Goal: Information Seeking & Learning: Learn about a topic

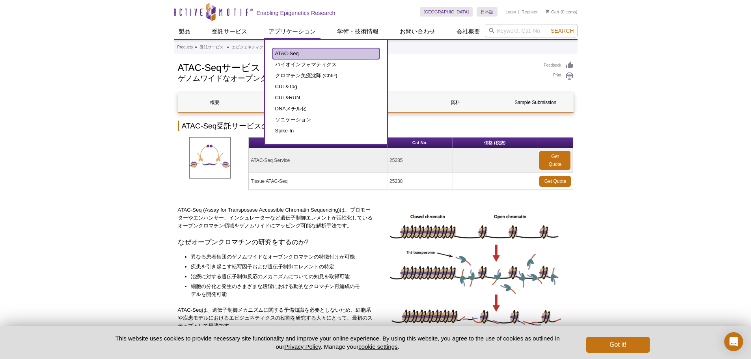
click at [293, 53] on link "ATAC-Seq" at bounding box center [326, 53] width 106 height 11
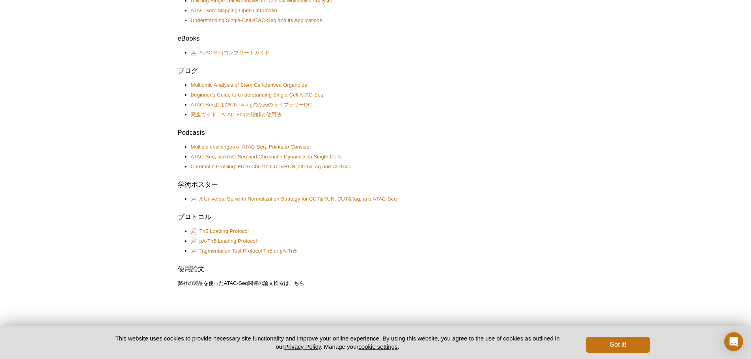
scroll to position [382, 0]
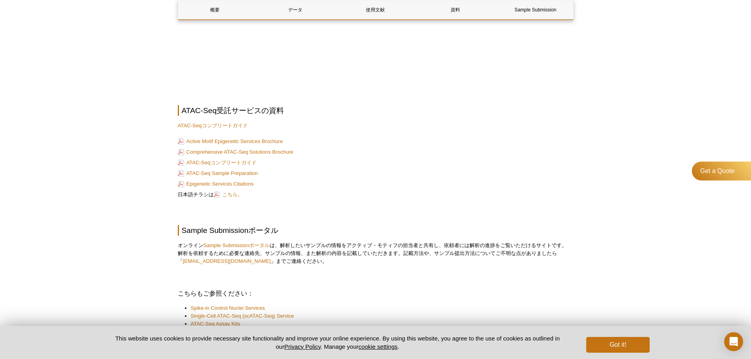
scroll to position [2562, 0]
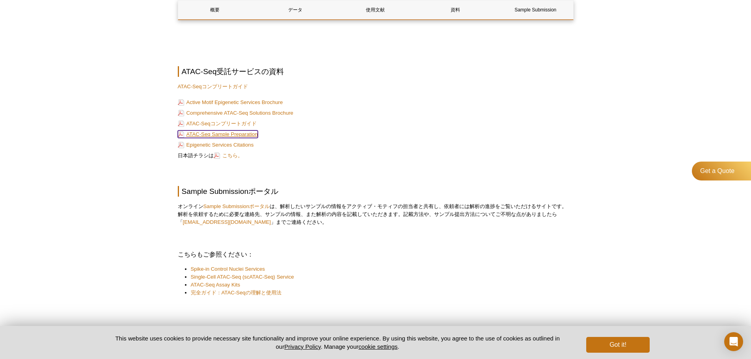
click at [233, 130] on link "ATAC-Seq Sample Preparation" at bounding box center [218, 133] width 80 height 7
click at [241, 120] on link "ATAC-Seqコンプリートガイド" at bounding box center [217, 123] width 79 height 7
click at [221, 152] on link "こちら。" at bounding box center [228, 155] width 29 height 7
click at [231, 281] on link "ATAC-Seq Assay Kits" at bounding box center [216, 285] width 50 height 8
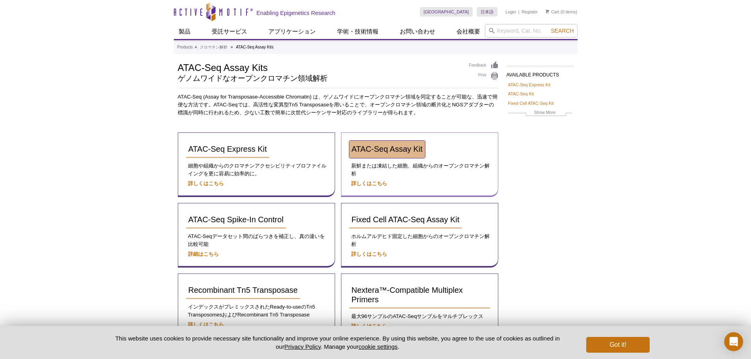
click at [375, 153] on link "ATAC-Seq Assay Kit" at bounding box center [387, 149] width 76 height 17
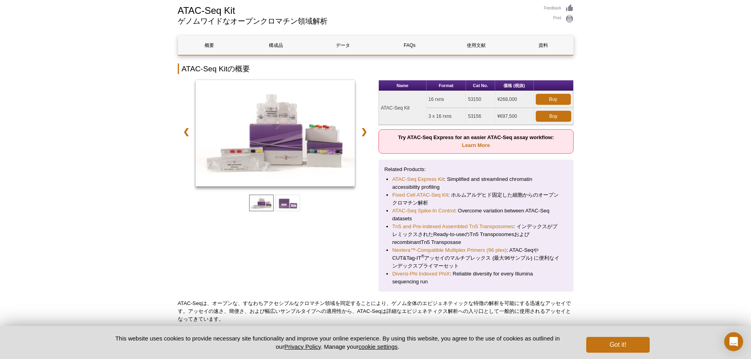
scroll to position [79, 0]
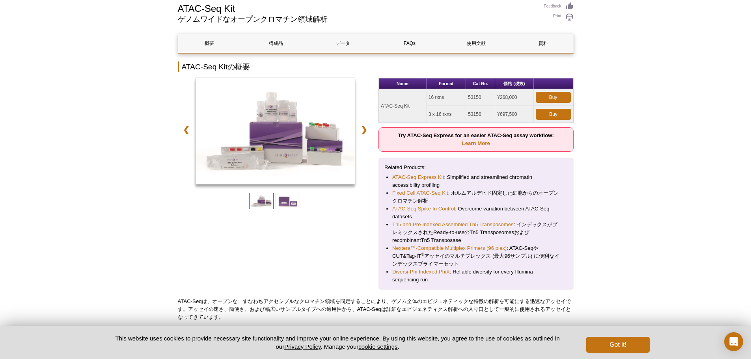
click at [390, 106] on td "ATAC-Seq Kit" at bounding box center [403, 106] width 48 height 34
drag, startPoint x: 409, startPoint y: 106, endPoint x: 380, endPoint y: 109, distance: 29.7
click at [380, 109] on td "ATAC-Seq Kit" at bounding box center [403, 106] width 48 height 34
copy td "ATAC-Seq Kit"
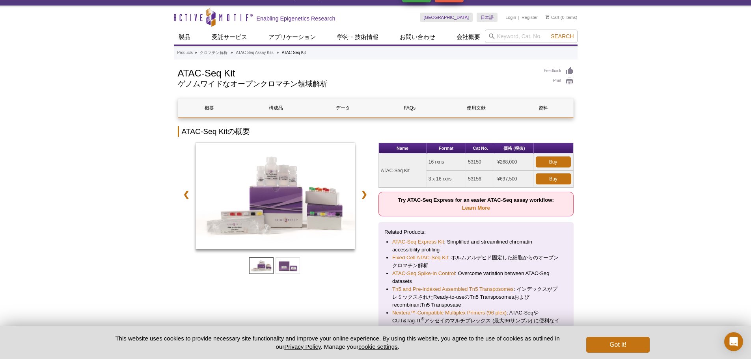
scroll to position [0, 0]
